Goal: Task Accomplishment & Management: Complete application form

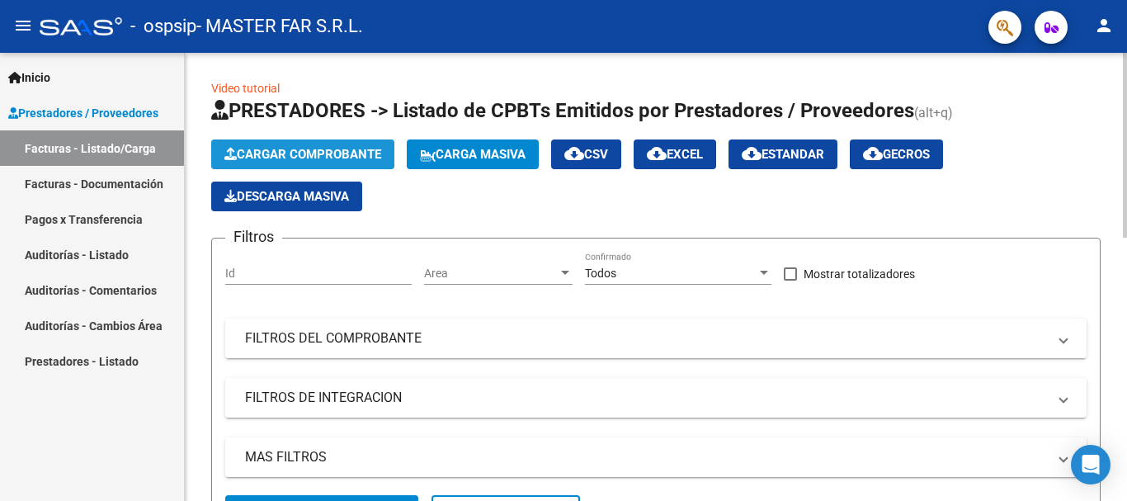
click at [333, 158] on span "Cargar Comprobante" at bounding box center [302, 154] width 157 height 15
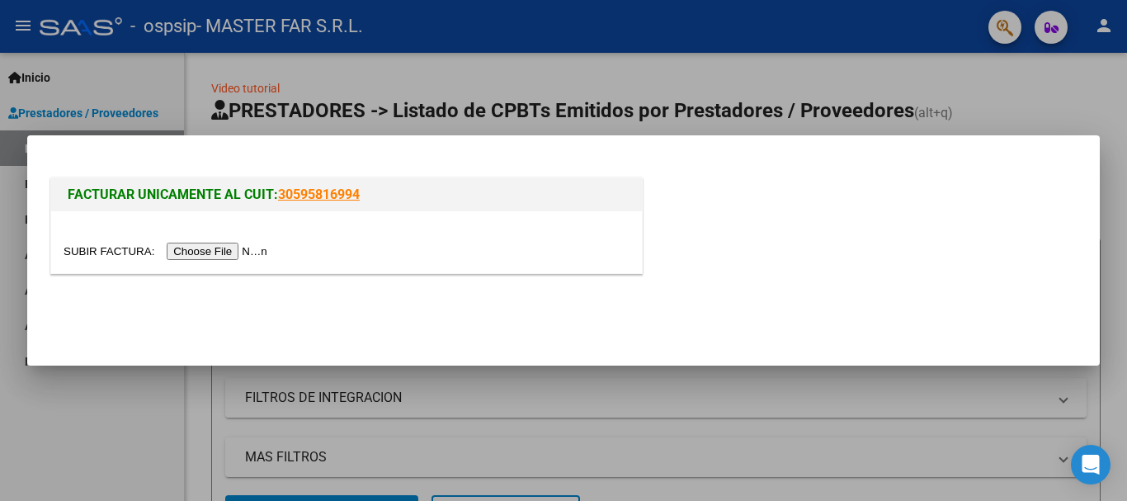
click at [238, 253] on input "file" at bounding box center [168, 251] width 209 height 17
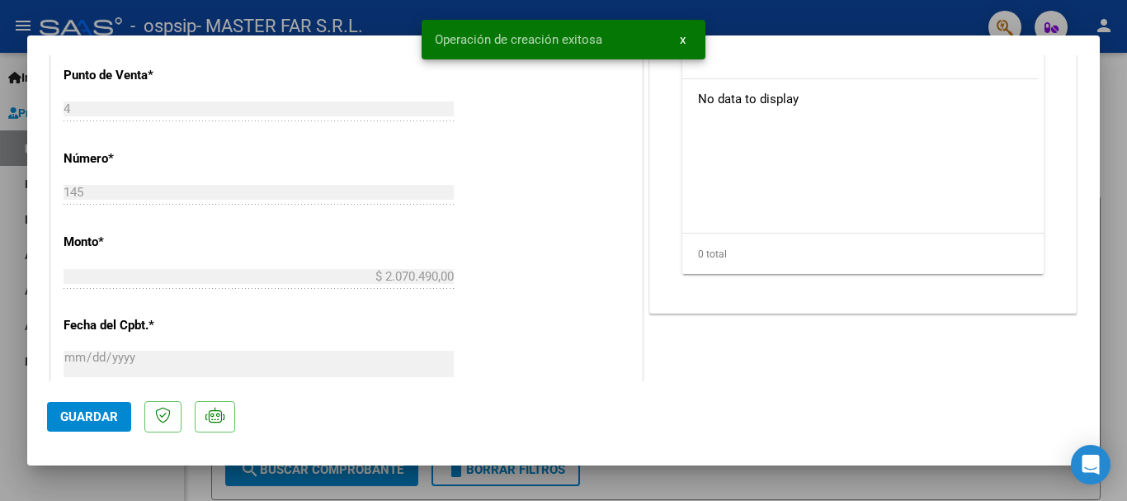
scroll to position [907, 0]
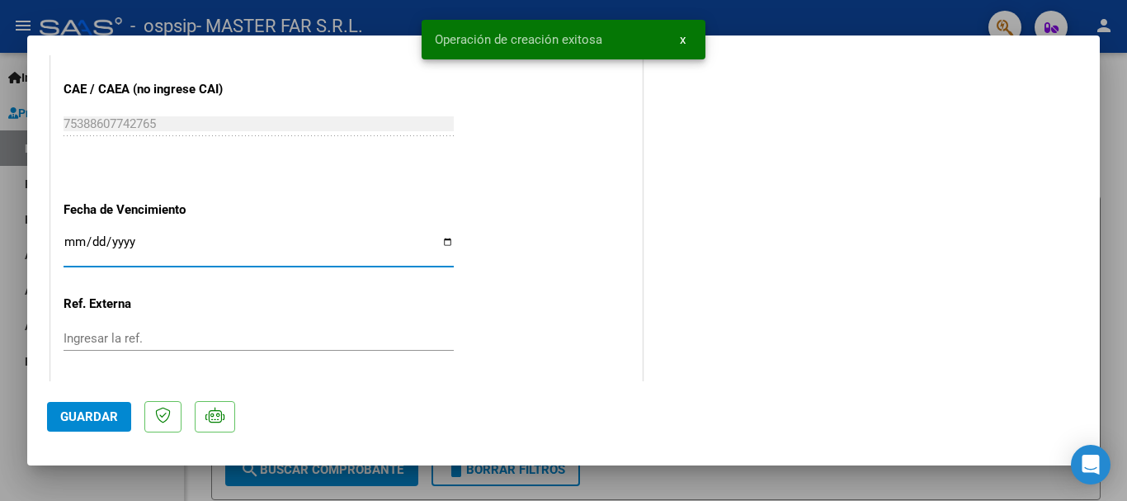
click at [287, 250] on input "Ingresar la fecha" at bounding box center [259, 248] width 390 height 26
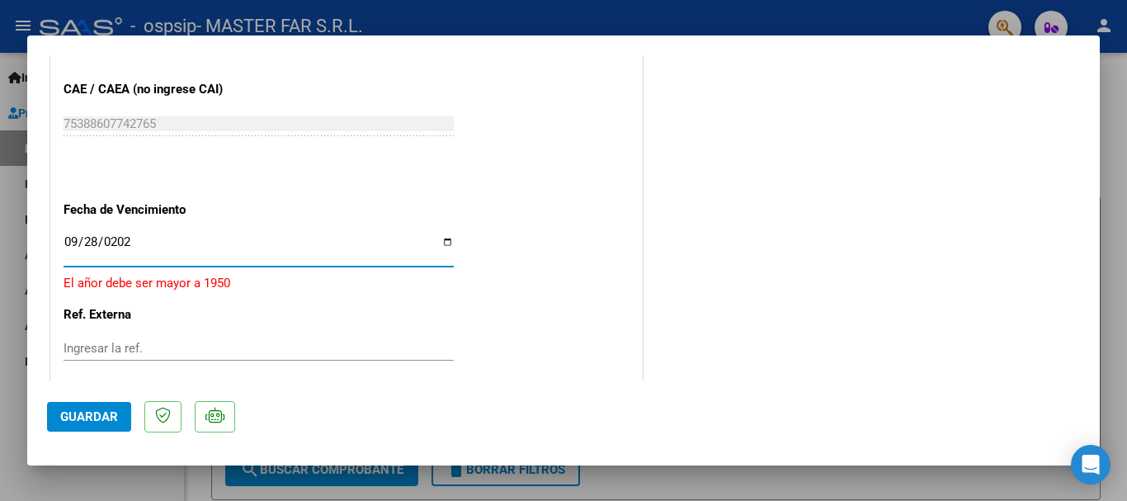
type input "[DATE]"
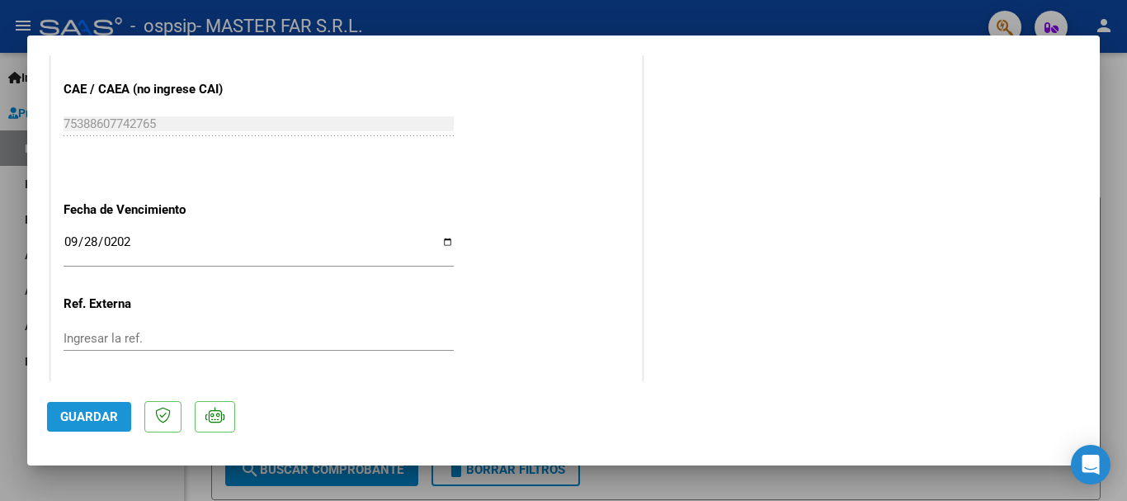
click at [84, 403] on button "Guardar" at bounding box center [89, 417] width 84 height 30
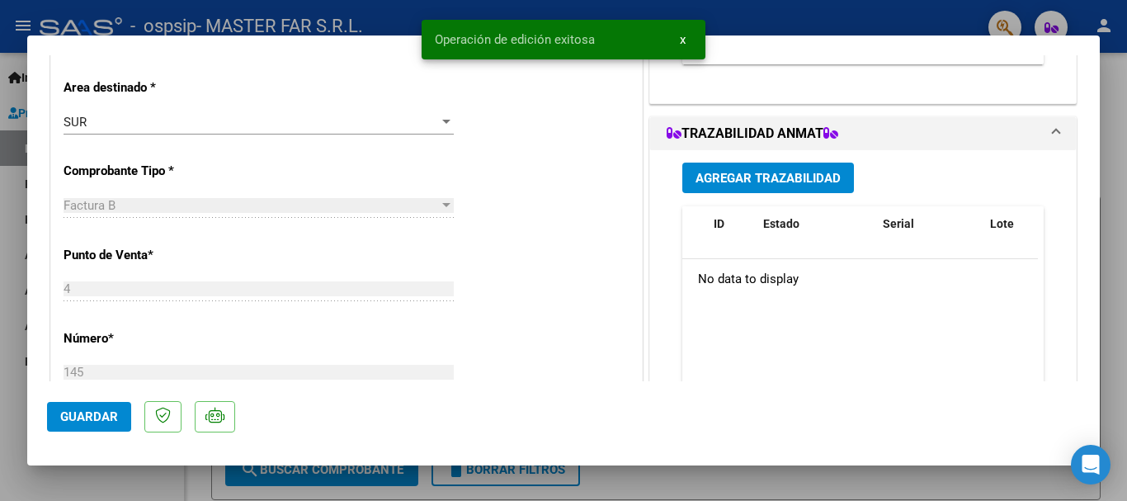
scroll to position [82, 0]
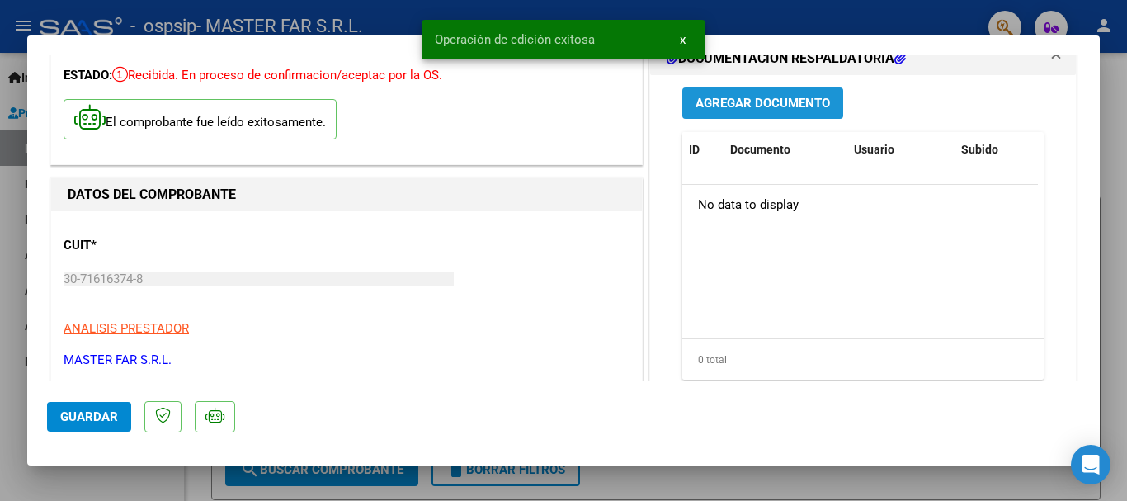
click at [780, 97] on span "Agregar Documento" at bounding box center [762, 104] width 134 height 15
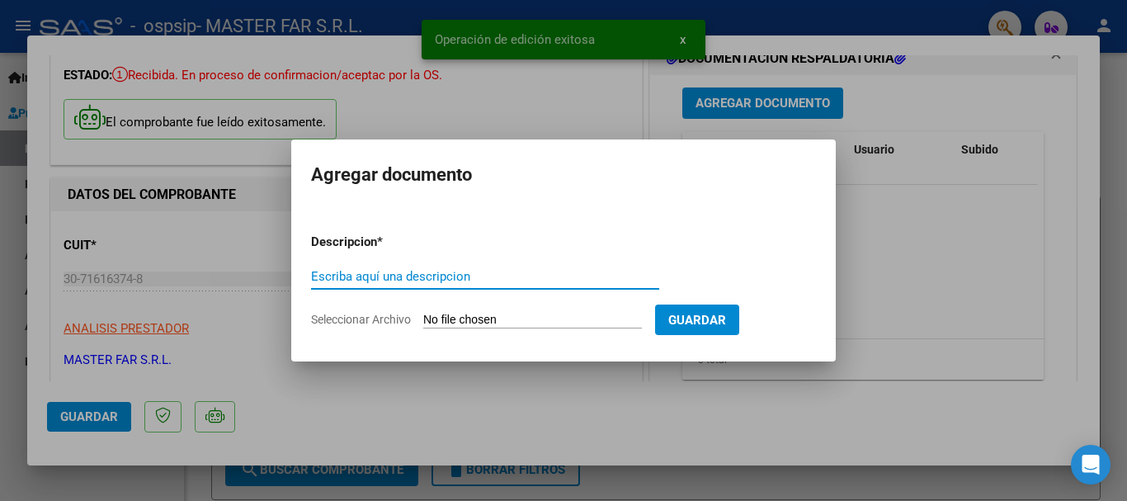
click at [535, 274] on input "Escriba aquí una descripcion" at bounding box center [485, 276] width 348 height 15
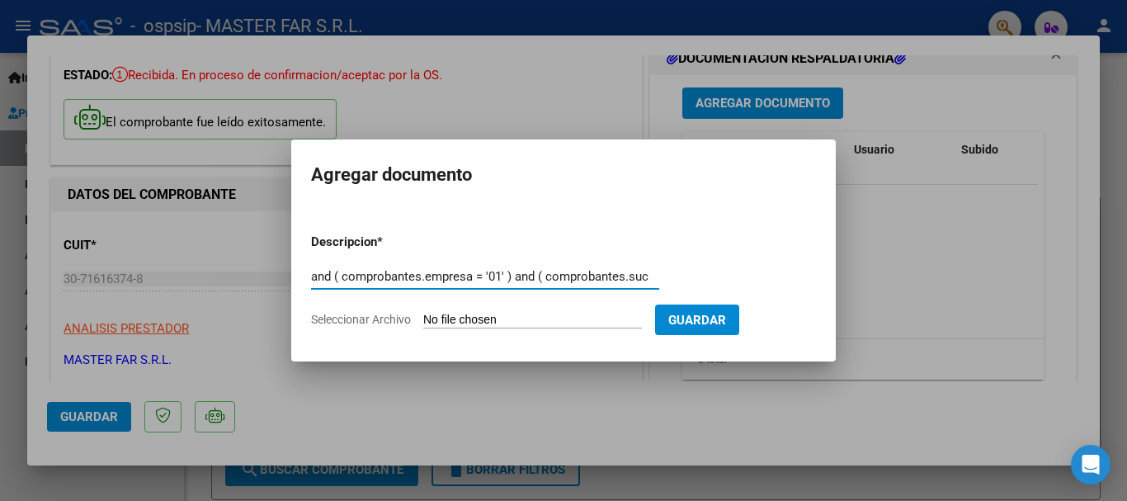
scroll to position [0, 0]
type input "a"
type input "EXPEDIENTE FC-145-SEGURIDAD"
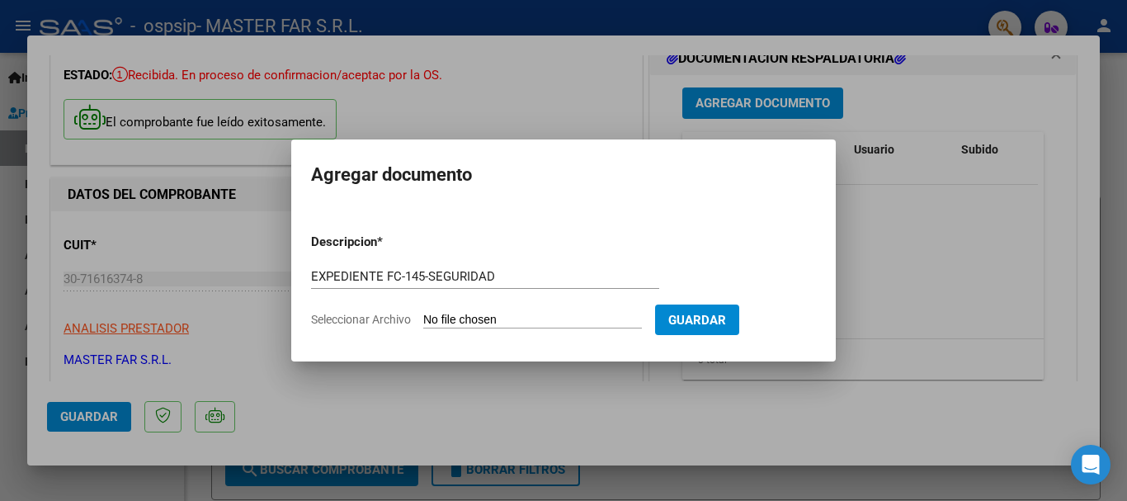
click at [482, 316] on input "Seleccionar Archivo" at bounding box center [532, 321] width 219 height 16
click at [517, 318] on input "Seleccionar Archivo" at bounding box center [532, 321] width 219 height 16
type input "C:\fakepath\EXPEDIENRE FC-145-SEGURIDAD.pdf"
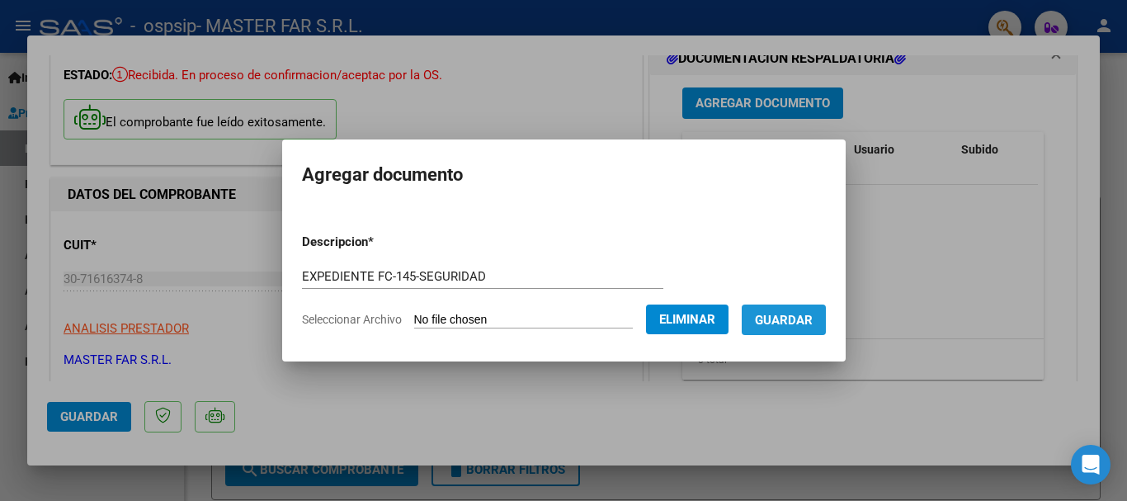
click at [826, 326] on button "Guardar" at bounding box center [784, 319] width 84 height 31
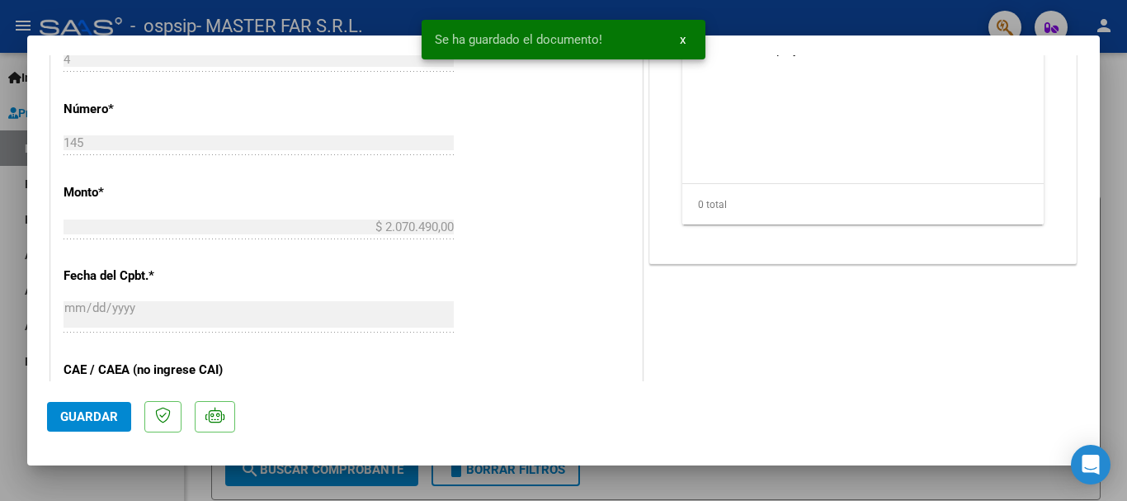
scroll to position [742, 0]
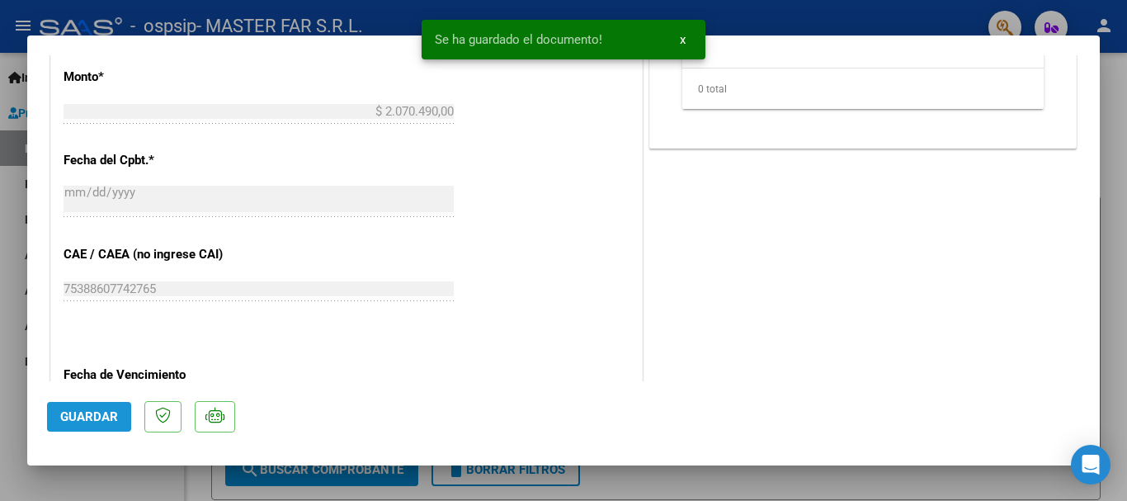
click at [95, 424] on button "Guardar" at bounding box center [89, 417] width 84 height 30
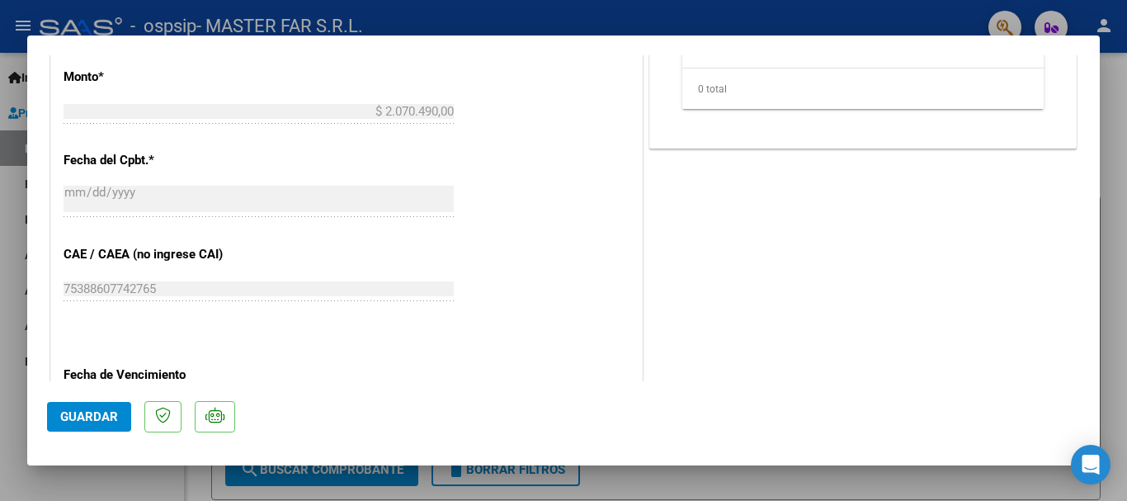
scroll to position [412, 0]
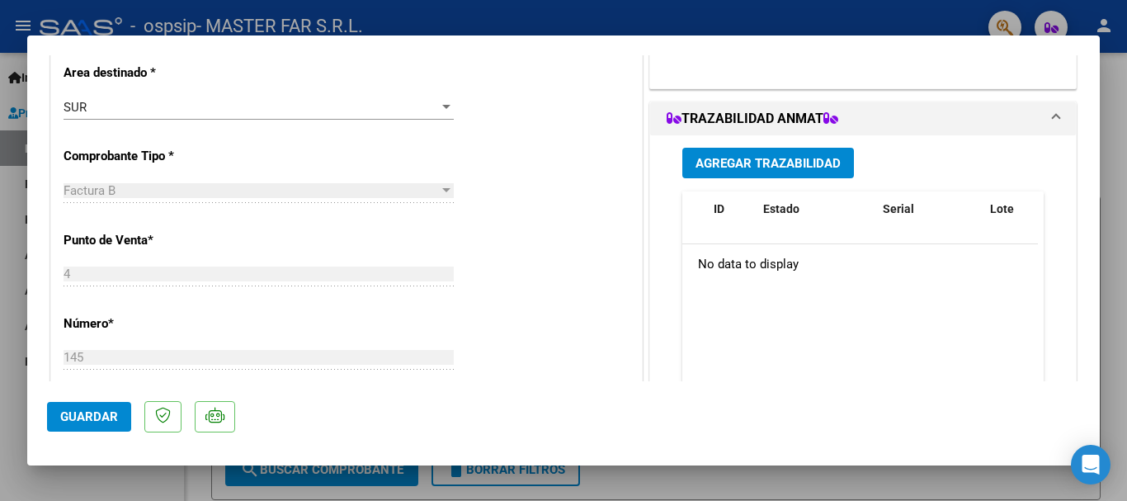
click at [1124, 144] on div at bounding box center [563, 250] width 1127 height 501
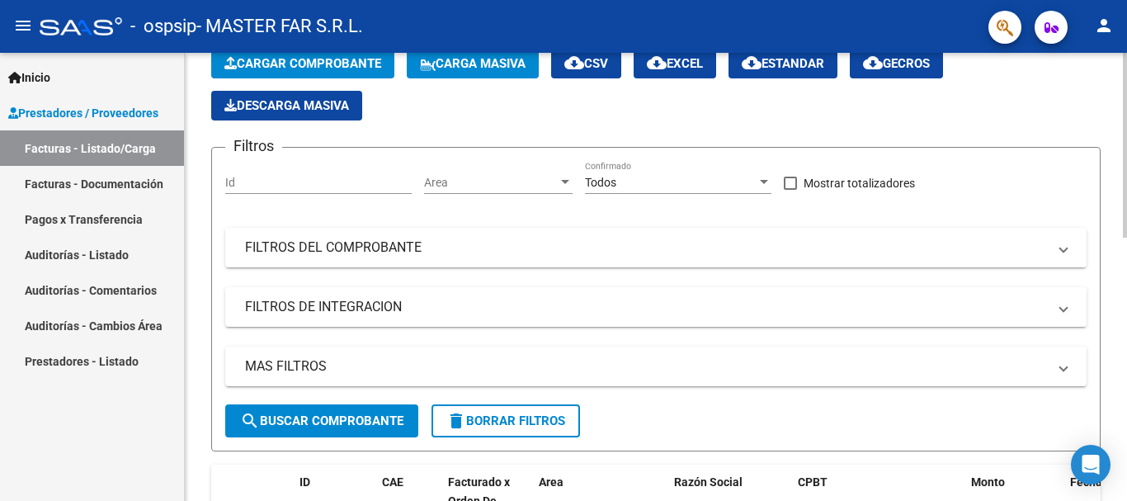
scroll to position [0, 0]
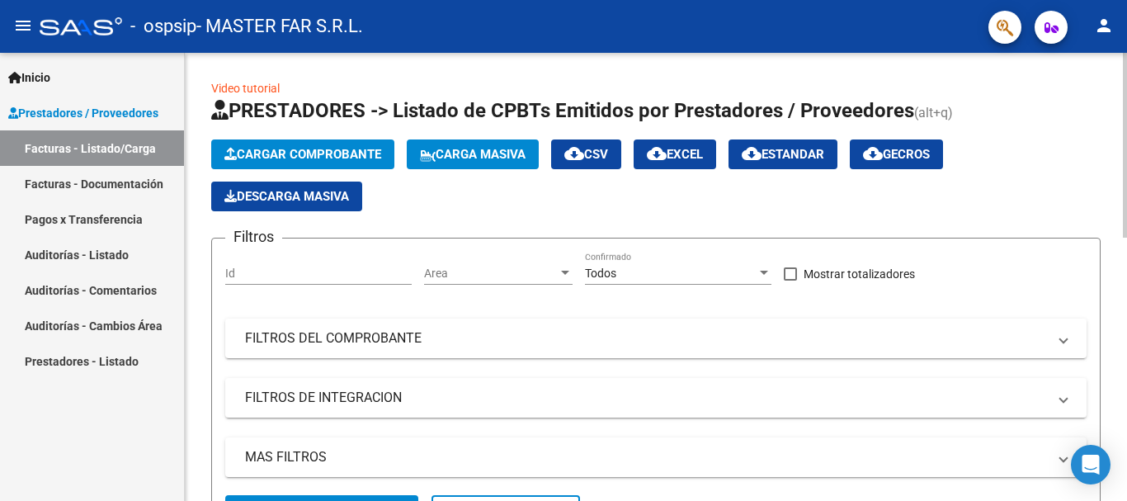
click at [300, 156] on span "Cargar Comprobante" at bounding box center [302, 154] width 157 height 15
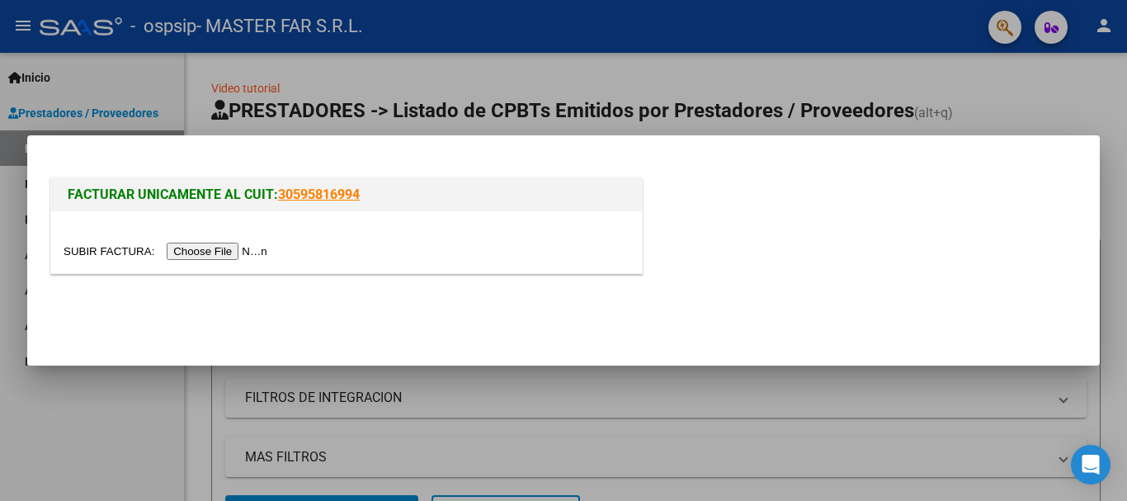
click at [245, 251] on input "file" at bounding box center [168, 251] width 209 height 17
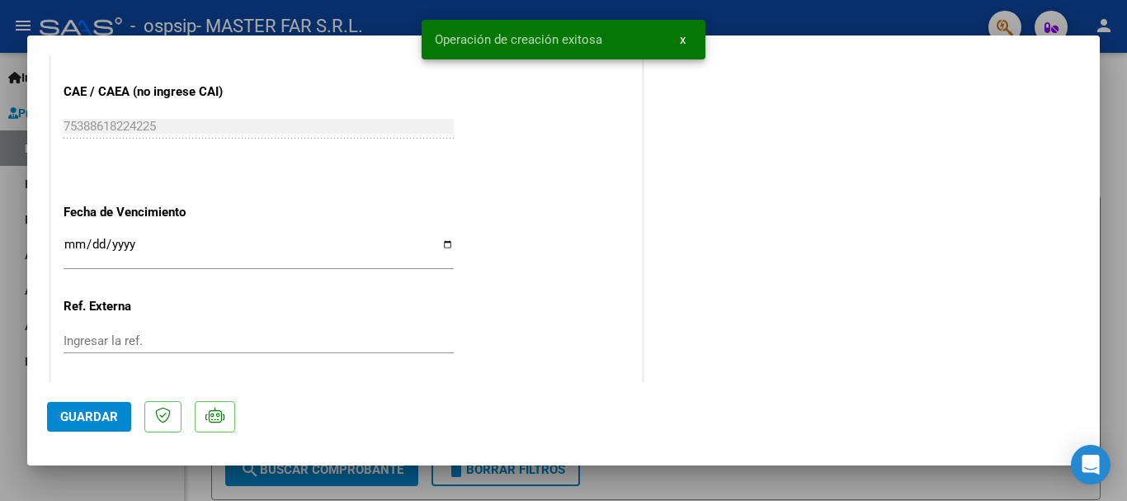
scroll to position [907, 0]
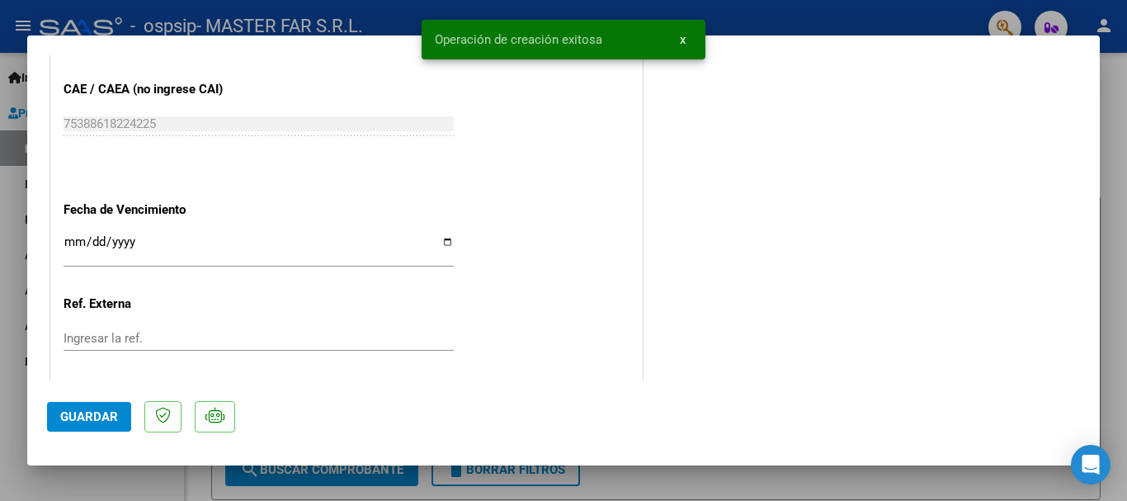
click at [321, 243] on input "Ingresar la fecha" at bounding box center [259, 248] width 390 height 26
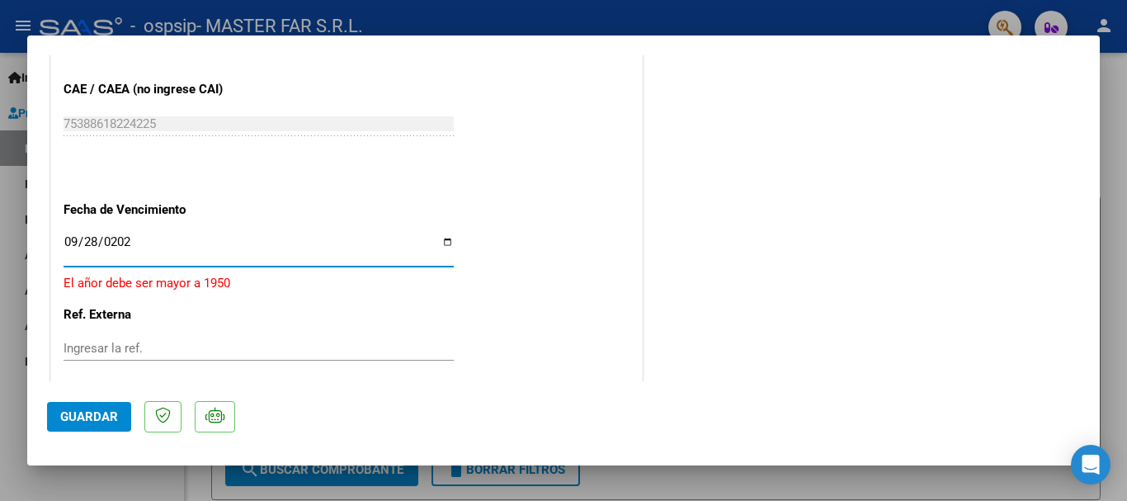
type input "[DATE]"
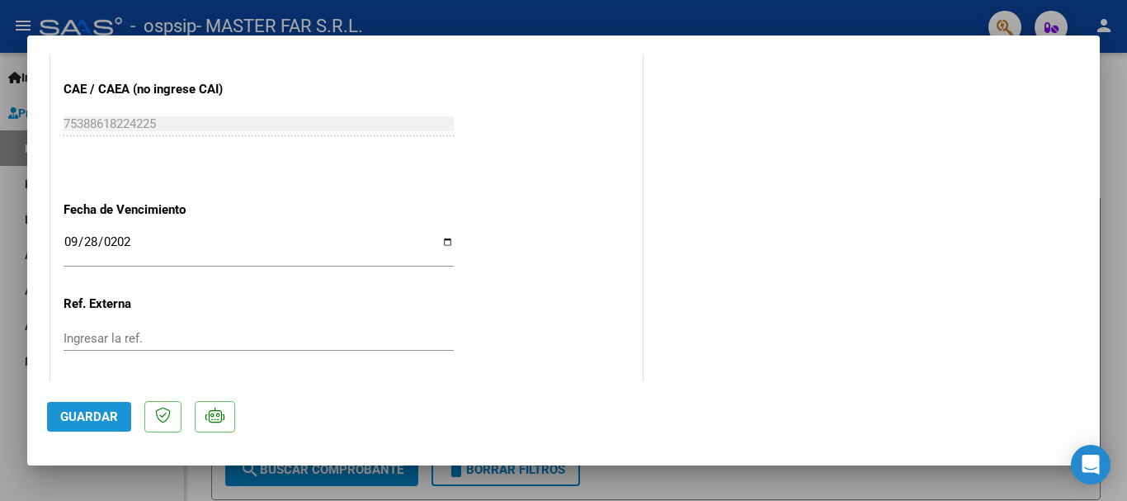
click at [99, 413] on span "Guardar" at bounding box center [89, 416] width 58 height 15
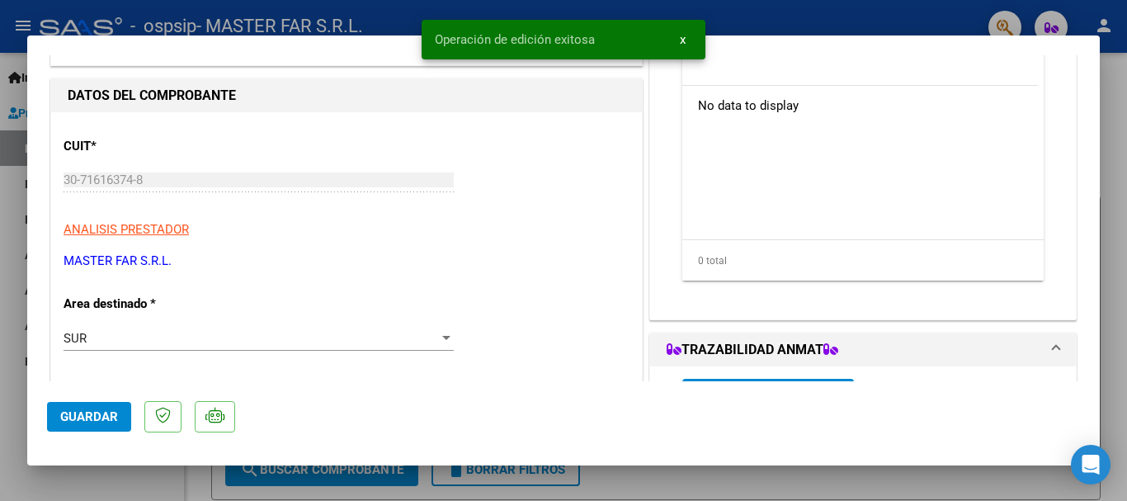
scroll to position [0, 0]
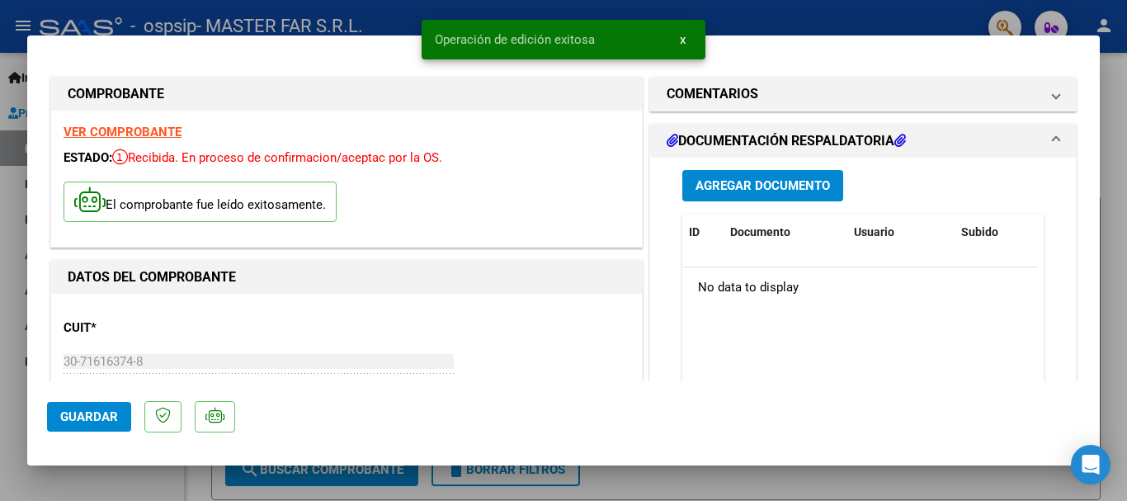
click at [794, 187] on span "Agregar Documento" at bounding box center [762, 186] width 134 height 15
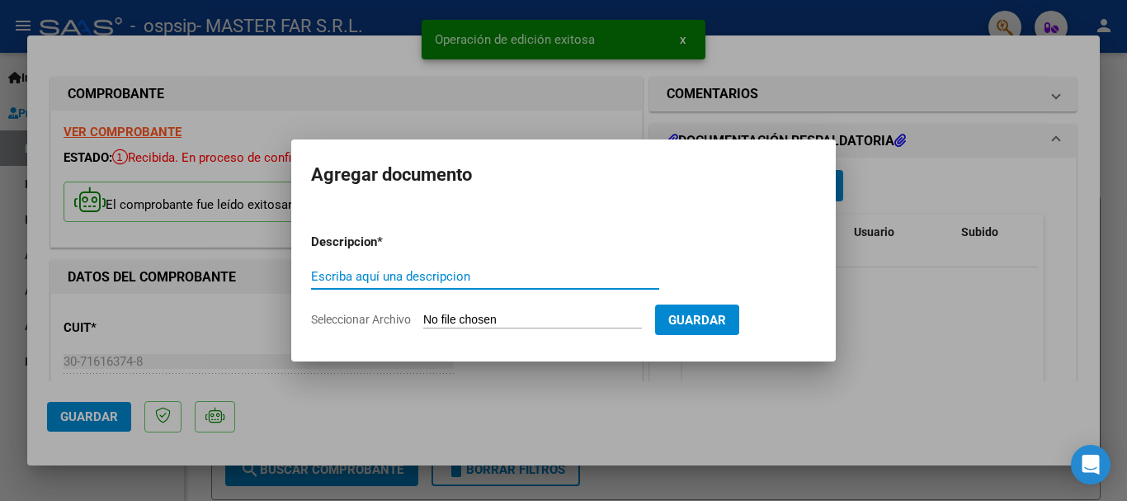
click at [477, 281] on input "Escriba aquí una descripcion" at bounding box center [485, 276] width 348 height 15
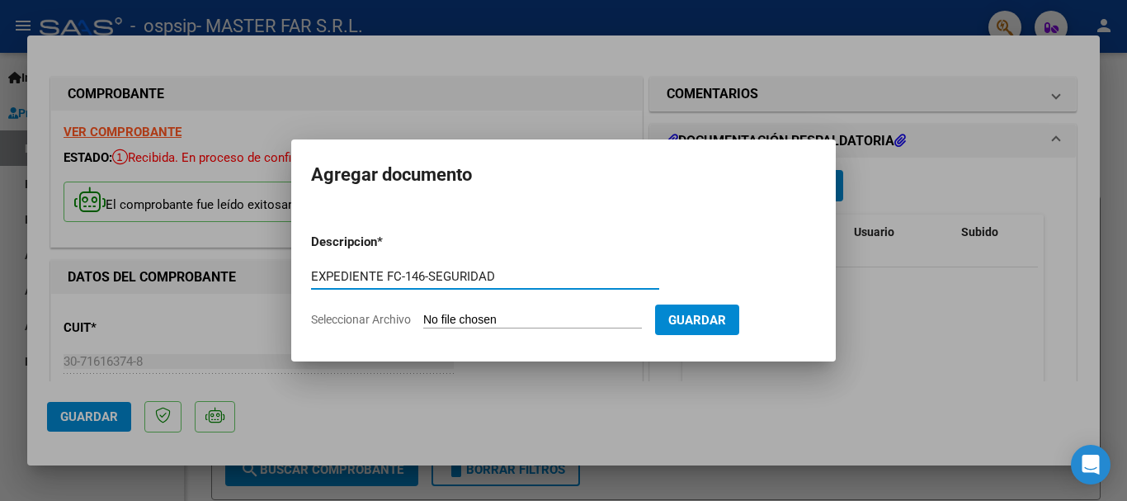
type input "EXPEDIENTE FC-146-SEGURIDAD"
click at [490, 316] on input "Seleccionar Archivo" at bounding box center [532, 321] width 219 height 16
type input "C:\fakepath\EXPEDIENTE FC-146-SEGURIDAD.pdf"
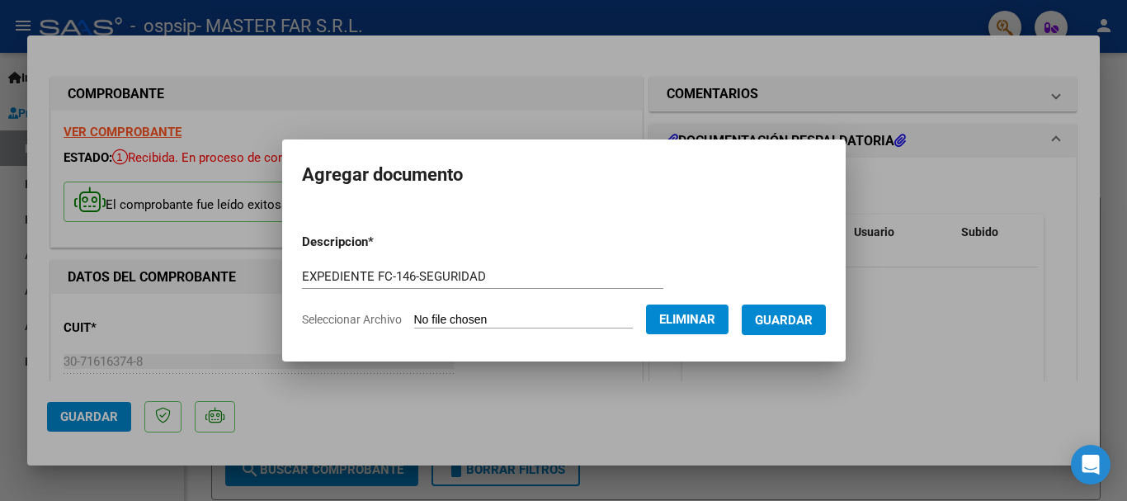
click at [797, 320] on span "Guardar" at bounding box center [784, 320] width 58 height 15
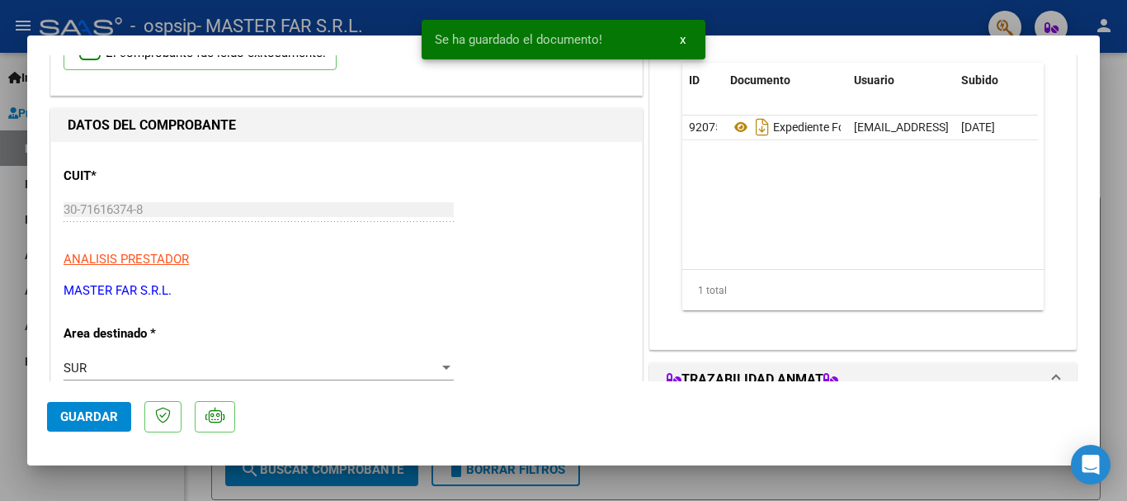
scroll to position [247, 0]
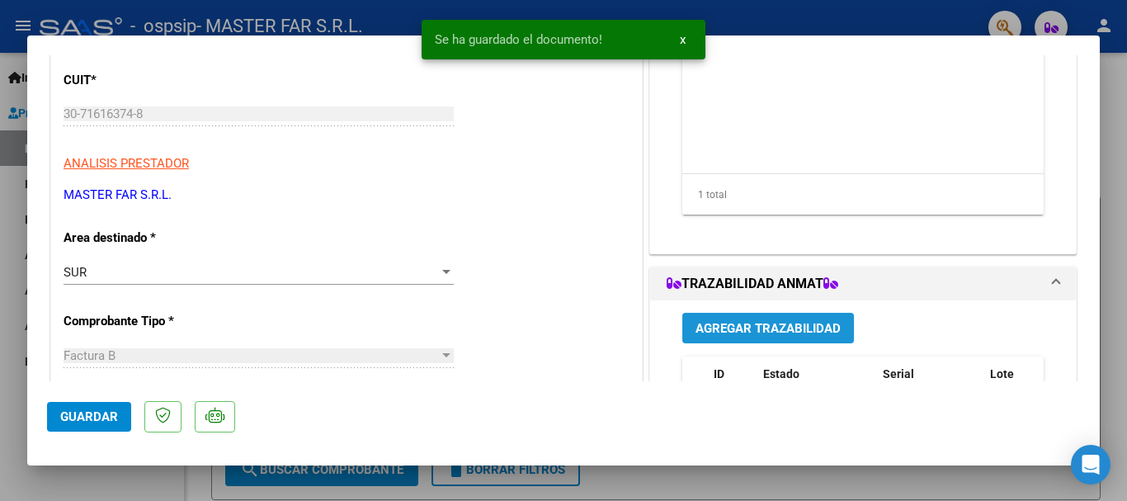
click at [795, 320] on span "Agregar Trazabilidad" at bounding box center [767, 327] width 145 height 15
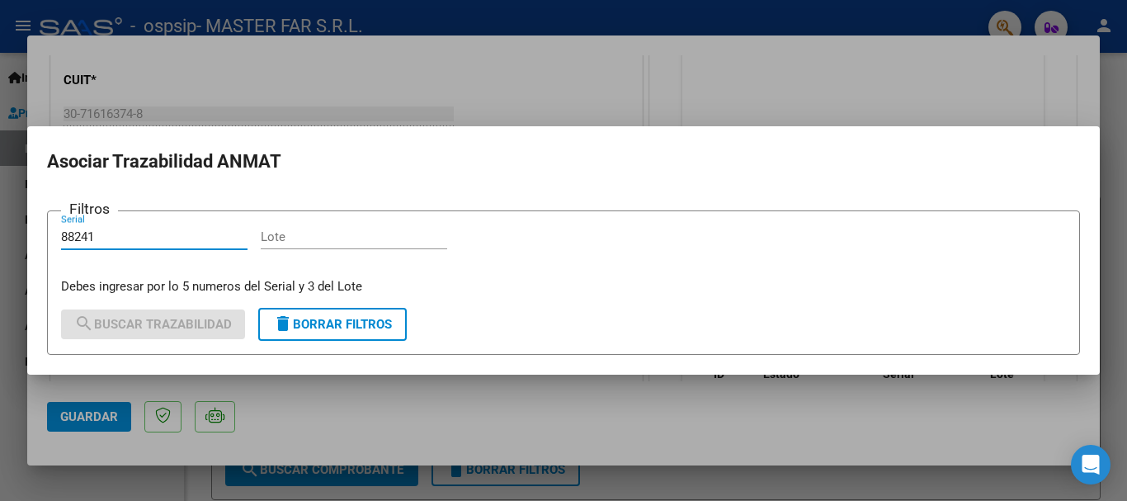
type input "88241"
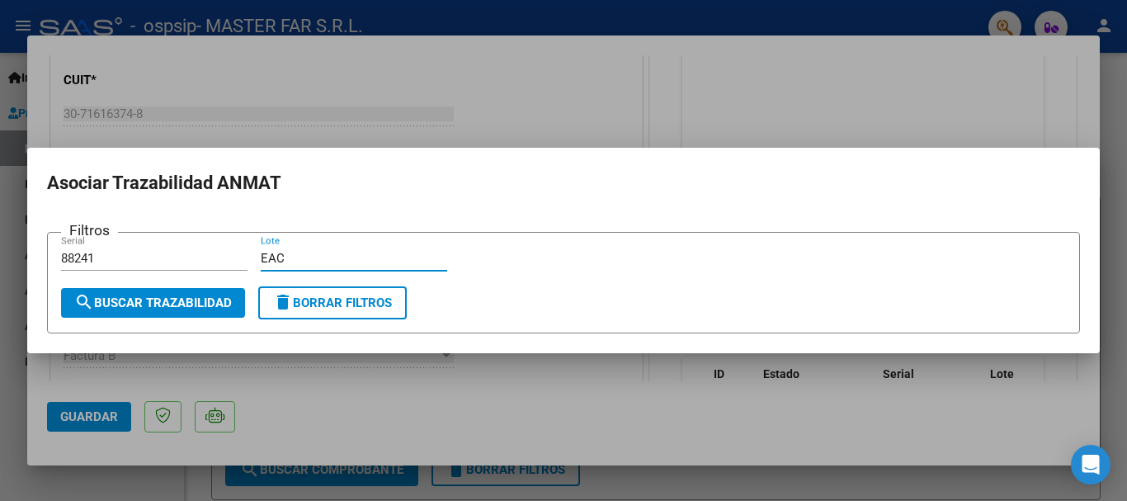
type input "EAC"
click at [177, 307] on span "search Buscar Trazabilidad" at bounding box center [153, 302] width 158 height 15
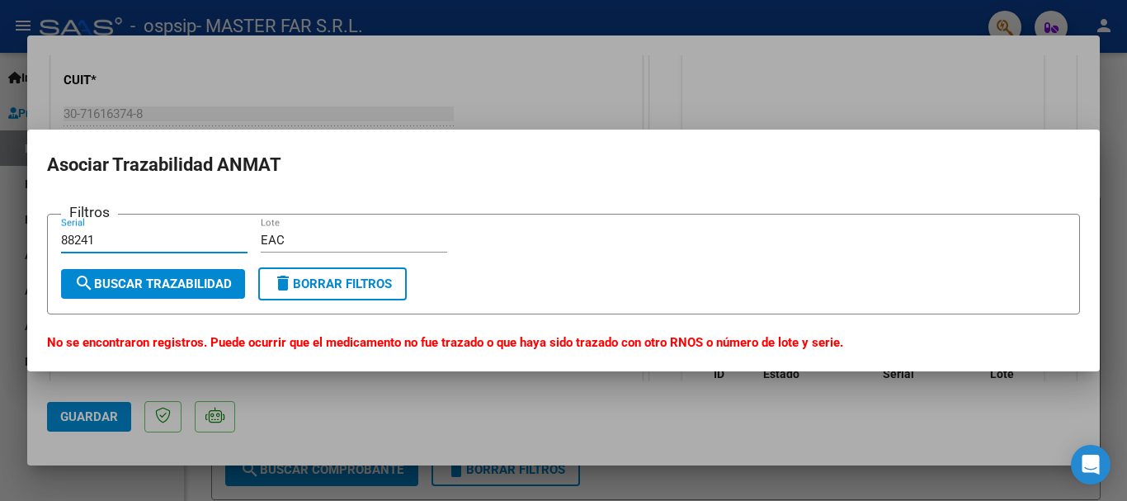
drag, startPoint x: 120, startPoint y: 236, endPoint x: 2, endPoint y: 217, distance: 120.3
click at [2, 217] on div "COMPROBANTE VER COMPROBANTE ESTADO: Recibida. En proceso de confirmacion/acepta…" at bounding box center [563, 250] width 1127 height 501
type input "09889"
drag, startPoint x: 313, startPoint y: 246, endPoint x: 257, endPoint y: 239, distance: 55.7
click at [257, 239] on div "Filtros 09889 Serial EAC Lote" at bounding box center [563, 248] width 1005 height 40
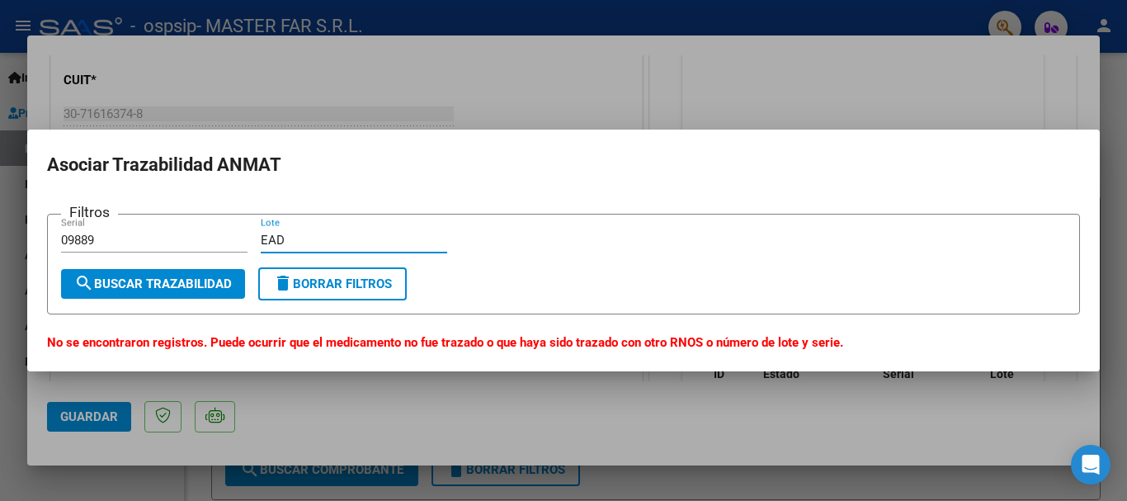
type input "EAD"
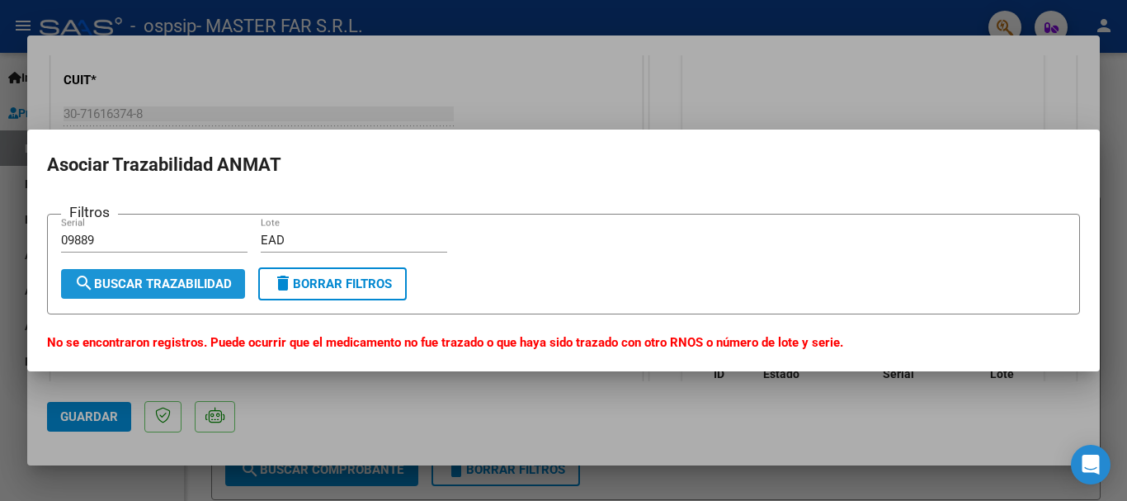
click at [190, 281] on span "search Buscar Trazabilidad" at bounding box center [153, 283] width 158 height 15
